Goal: Task Accomplishment & Management: Use online tool/utility

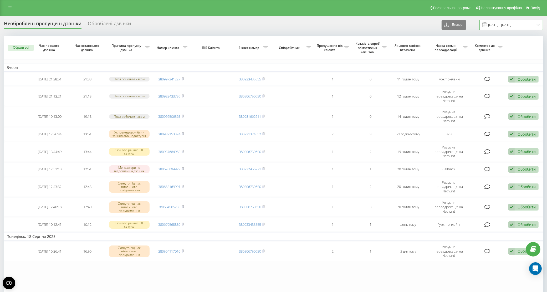
click at [512, 24] on input "[DATE] - [DATE]" at bounding box center [512, 25] width 64 height 10
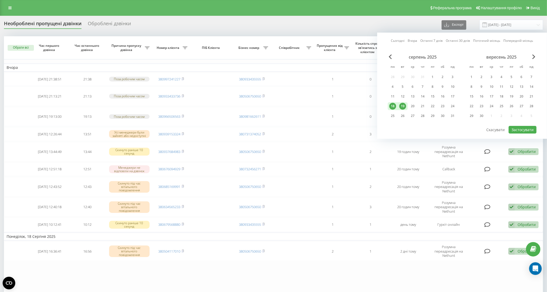
click at [404, 105] on div "19" at bounding box center [403, 106] width 7 height 7
click at [412, 105] on div "20" at bounding box center [413, 106] width 7 height 7
click at [516, 127] on button "Застосувати" at bounding box center [523, 130] width 28 height 8
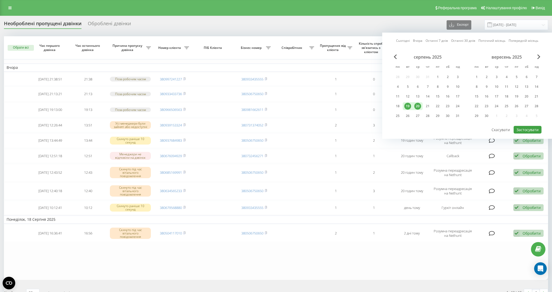
type input "[DATE] - [DATE]"
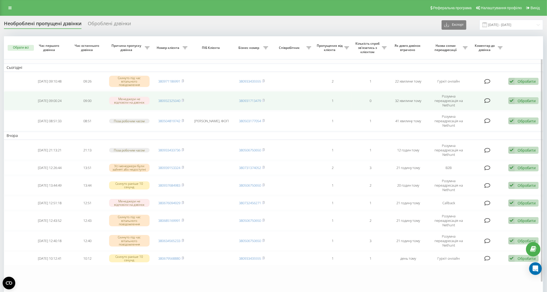
click at [525, 98] on div "Обробити" at bounding box center [527, 100] width 18 height 5
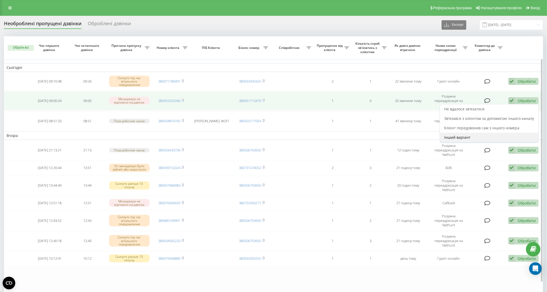
click at [474, 134] on div "Інший варіант" at bounding box center [489, 137] width 98 height 9
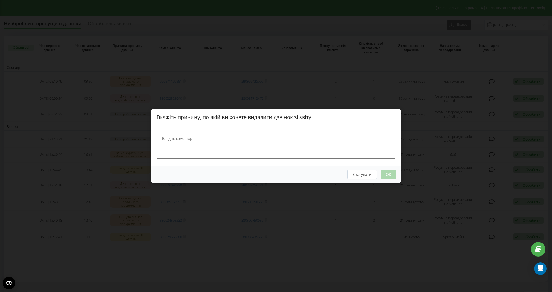
click at [263, 153] on textarea at bounding box center [276, 145] width 239 height 28
drag, startPoint x: 194, startPoint y: 142, endPoint x: 157, endPoint y: 141, distance: 36.6
click at [157, 141] on textarea "вайбер" at bounding box center [276, 145] width 239 height 28
type textarea "Уточнюю в степановича. Вайбер"
click at [391, 173] on button "OK" at bounding box center [389, 174] width 16 height 9
